Goal: Register for event/course

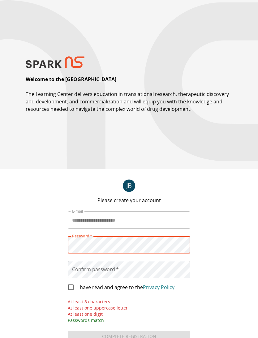
scroll to position [25, 0]
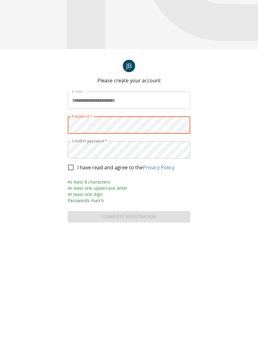
click at [162, 274] on link "Privacy Policy" at bounding box center [159, 277] width 32 height 7
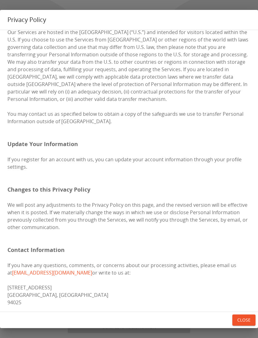
scroll to position [1587, 0]
click at [248, 318] on button "Close" at bounding box center [243, 319] width 23 height 11
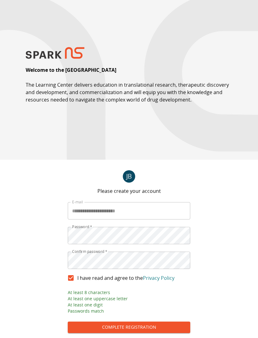
scroll to position [25, 0]
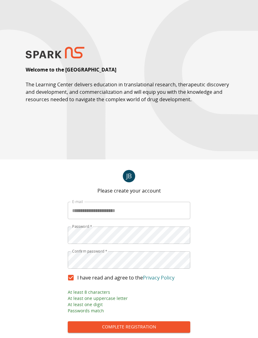
click at [164, 325] on button "Complete Registration" at bounding box center [129, 326] width 122 height 11
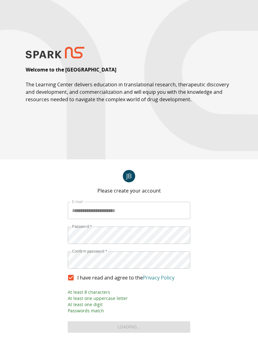
scroll to position [21, 0]
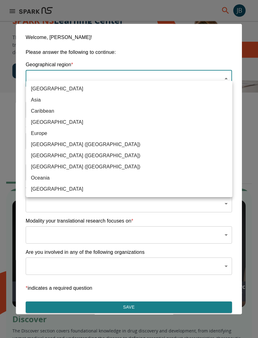
click at [117, 165] on span "[GEOGRAPHIC_DATA] ([GEOGRAPHIC_DATA])" at bounding box center [129, 166] width 196 height 7
type input "**********"
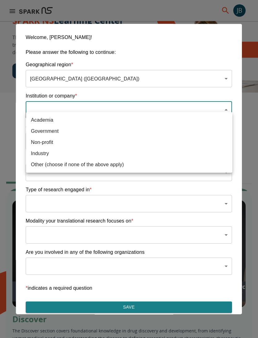
click at [61, 122] on span "Academia" at bounding box center [129, 119] width 196 height 7
type input "**********"
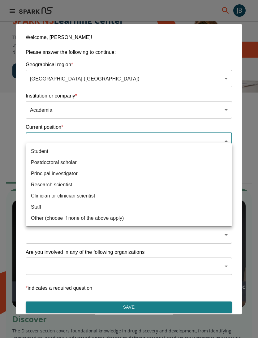
click at [84, 174] on span "Principal investigator" at bounding box center [129, 173] width 196 height 7
type input "**********"
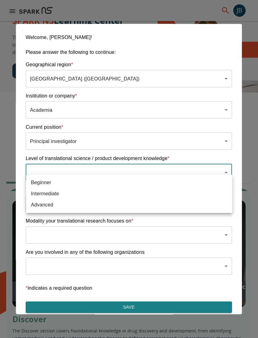
click at [95, 185] on span "Beginner" at bounding box center [129, 182] width 196 height 7
type input "**********"
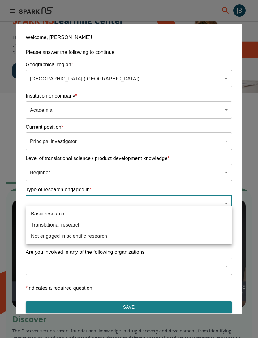
click at [92, 223] on span "Translational research" at bounding box center [129, 224] width 196 height 7
type input "**********"
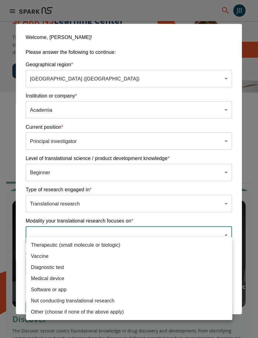
click at [117, 246] on span "Therapeutic (small molecule or biologic)" at bounding box center [129, 244] width 196 height 7
type input "**********"
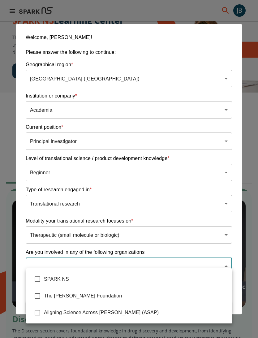
click at [171, 232] on div at bounding box center [129, 169] width 258 height 338
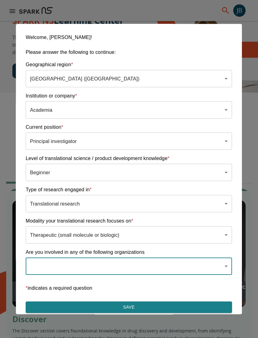
click at [166, 305] on button "Save" at bounding box center [129, 306] width 206 height 11
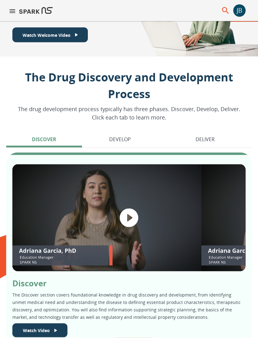
scroll to position [81, 0]
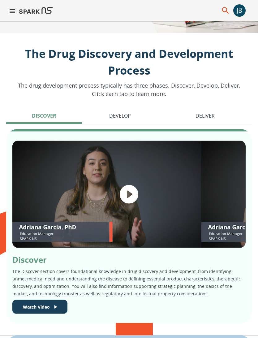
click at [134, 118] on button "Develop" at bounding box center [120, 116] width 74 height 15
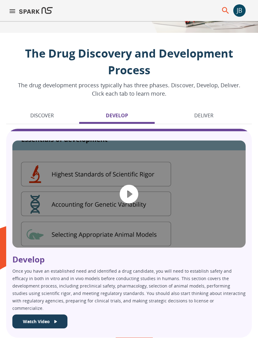
click at [216, 115] on button "Deliver" at bounding box center [204, 116] width 96 height 15
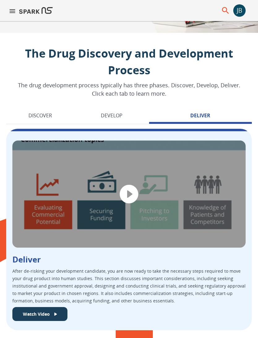
click at [50, 119] on button "Discover" at bounding box center [40, 116] width 68 height 15
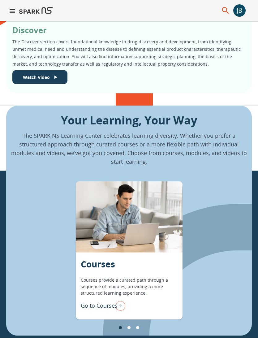
scroll to position [314, 0]
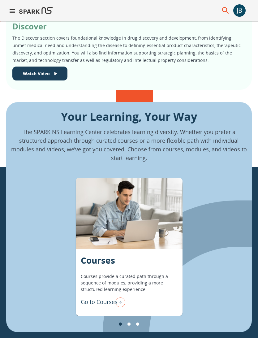
click at [109, 300] on p "Go to Courses" at bounding box center [99, 301] width 37 height 8
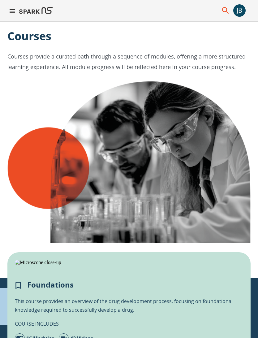
click at [13, 7] on icon "menu" at bounding box center [12, 10] width 7 height 7
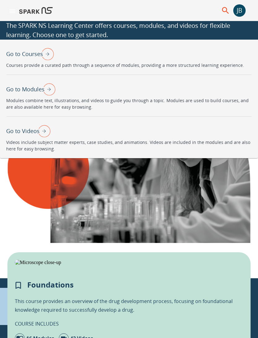
click at [32, 93] on p "Go to Modules" at bounding box center [25, 89] width 38 height 8
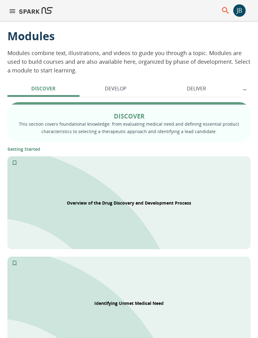
click at [9, 16] on button "menu" at bounding box center [12, 11] width 7 height 9
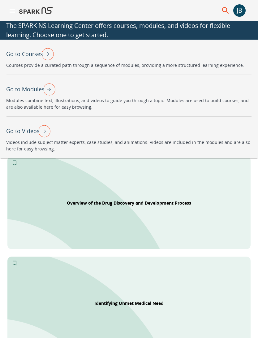
click at [34, 60] on div "Go to Courses" at bounding box center [30, 54] width 48 height 16
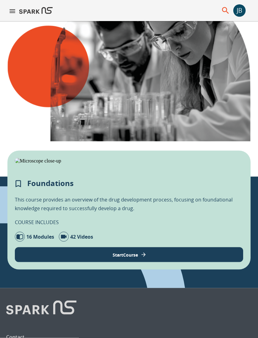
scroll to position [123, 0]
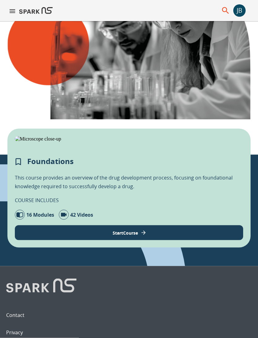
click at [46, 210] on p "16 Modules" at bounding box center [40, 214] width 28 height 9
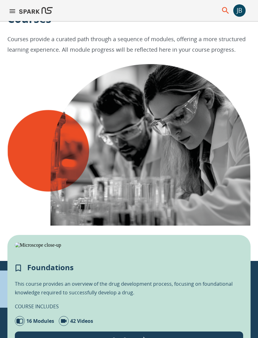
scroll to position [0, 0]
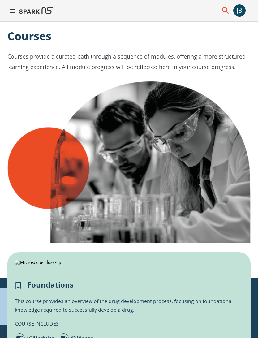
click at [13, 14] on icon "menu" at bounding box center [12, 10] width 7 height 7
click at [240, 15] on div "JB" at bounding box center [239, 10] width 12 height 12
click at [14, 13] on icon "menu" at bounding box center [12, 10] width 7 height 7
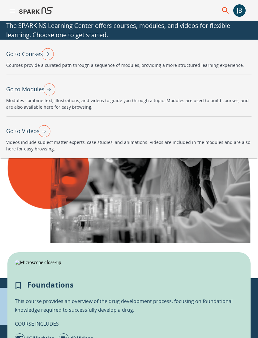
click at [23, 53] on p "Go to Courses" at bounding box center [24, 54] width 37 height 8
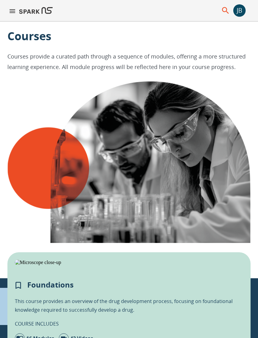
click at [15, 13] on icon "menu" at bounding box center [12, 10] width 7 height 7
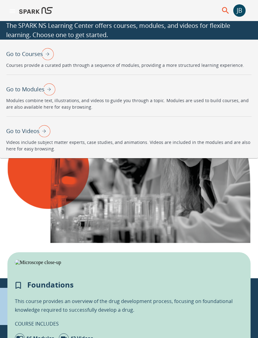
click at [19, 58] on p "Go to Courses" at bounding box center [24, 54] width 37 height 8
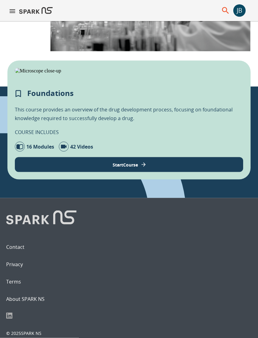
scroll to position [262, 0]
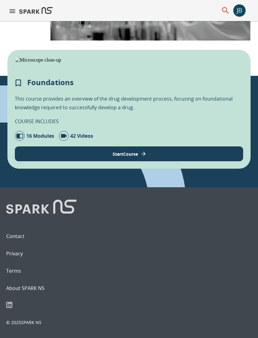
click at [130, 157] on p "Start Course" at bounding box center [125, 154] width 25 height 6
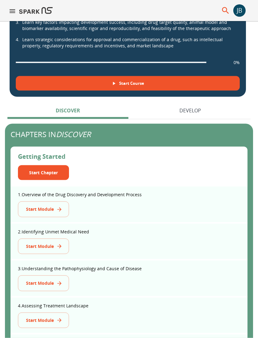
scroll to position [211, 0]
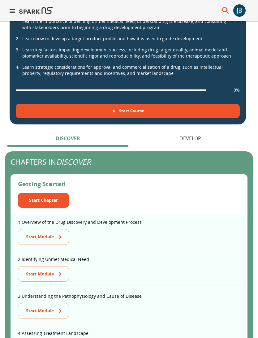
click at [198, 134] on p "Develop" at bounding box center [190, 137] width 22 height 7
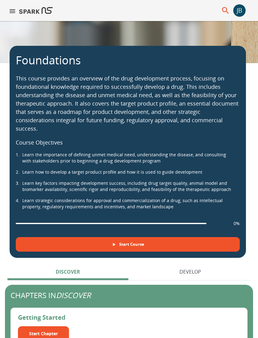
scroll to position [38, 0]
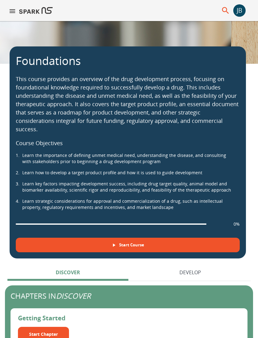
click at [78, 268] on p "Discover" at bounding box center [68, 271] width 24 height 7
